Goal: Task Accomplishment & Management: Manage account settings

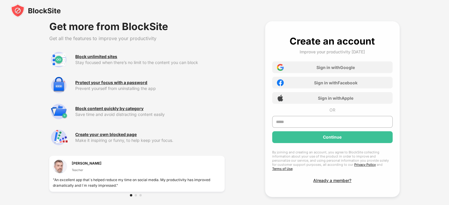
click at [35, 14] on img at bounding box center [36, 11] width 50 height 14
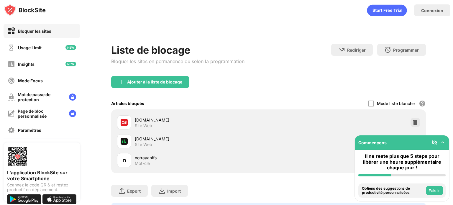
scroll to position [35, 0]
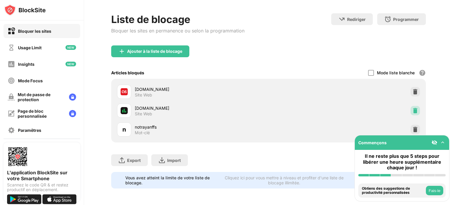
click at [413, 109] on img at bounding box center [416, 111] width 6 height 6
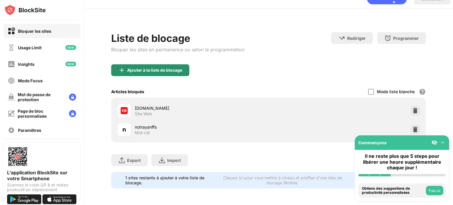
click at [149, 64] on div "Ajouter à la liste de blocage" at bounding box center [150, 70] width 78 height 12
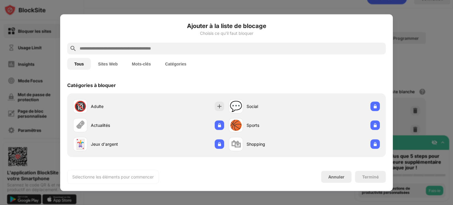
click at [175, 45] on input "text" at bounding box center [231, 48] width 305 height 7
click at [170, 51] on input "text" at bounding box center [231, 48] width 305 height 7
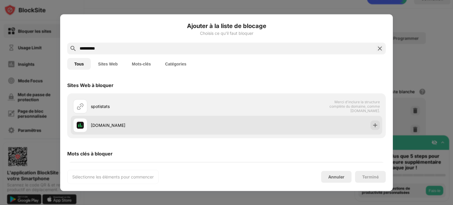
type input "**********"
click at [371, 125] on div at bounding box center [375, 124] width 9 height 9
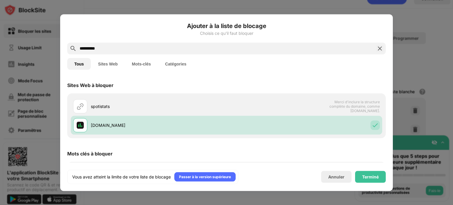
click at [376, 183] on div "Vous avez atteint la limite de votre liste de blocage Passer à la version supér…" at bounding box center [226, 177] width 319 height 14
click at [372, 179] on div "Terminé" at bounding box center [370, 177] width 31 height 12
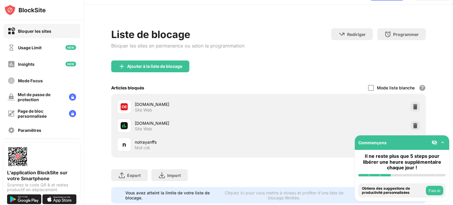
scroll to position [35, 0]
